Goal: Find specific page/section: Find specific page/section

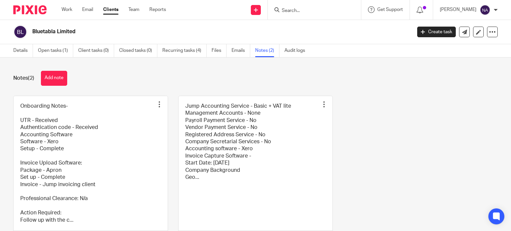
click at [316, 6] on form at bounding box center [316, 10] width 71 height 8
click at [306, 10] on input "Search" at bounding box center [311, 11] width 60 height 6
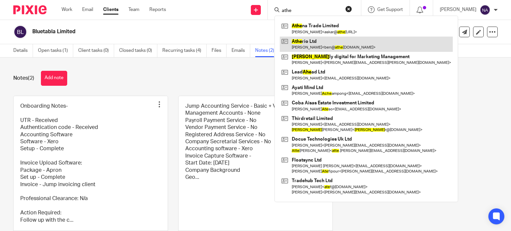
type input "athe"
click at [334, 44] on link at bounding box center [366, 44] width 173 height 15
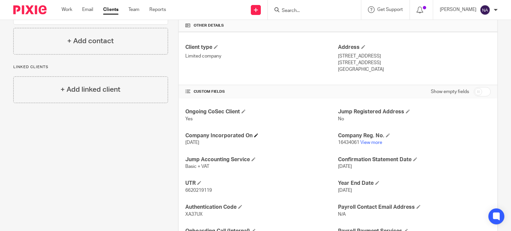
scroll to position [157, 0]
